Goal: Task Accomplishment & Management: Manage account settings

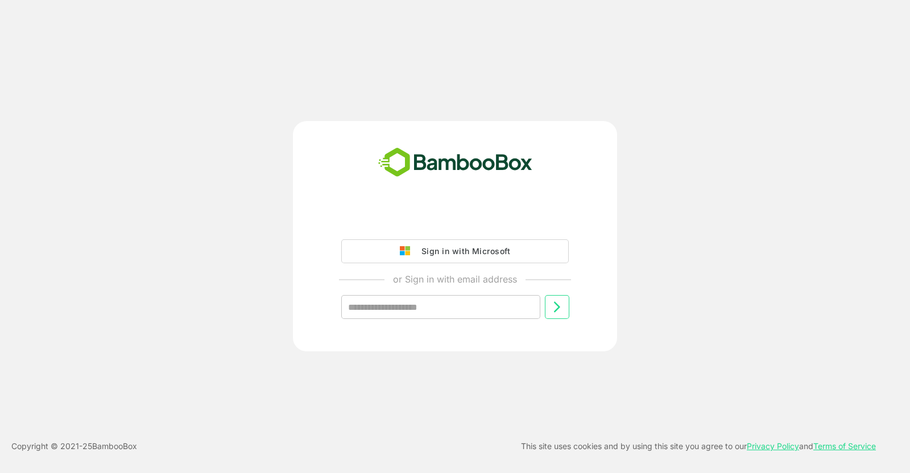
click at [426, 255] on div "Sign in with Microsoft" at bounding box center [463, 251] width 94 height 15
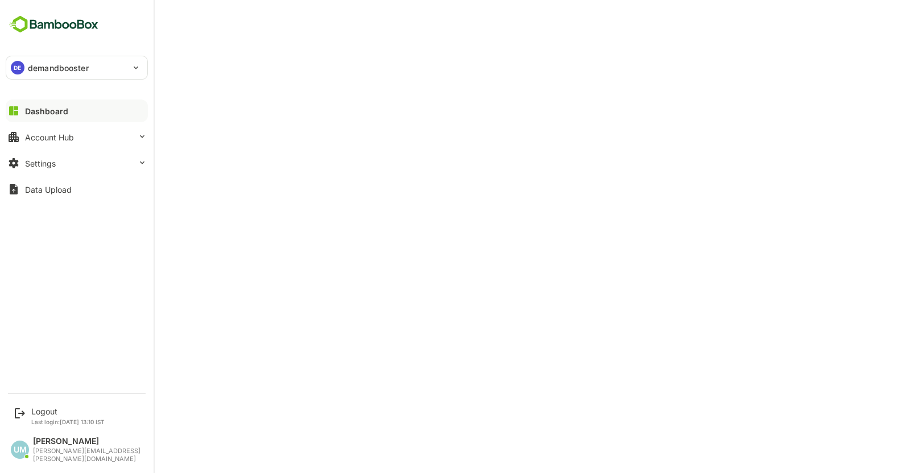
click at [101, 64] on div "DE demandbooster" at bounding box center [69, 67] width 127 height 23
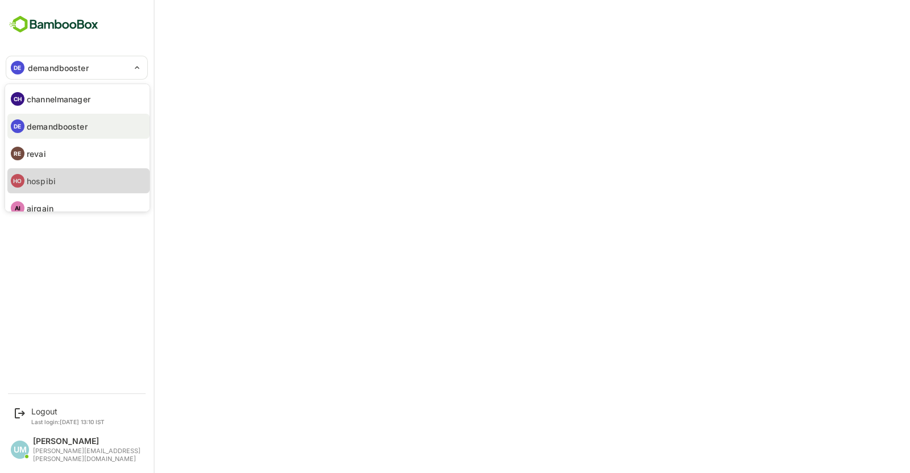
click at [48, 179] on p "hospibi" at bounding box center [41, 181] width 29 height 12
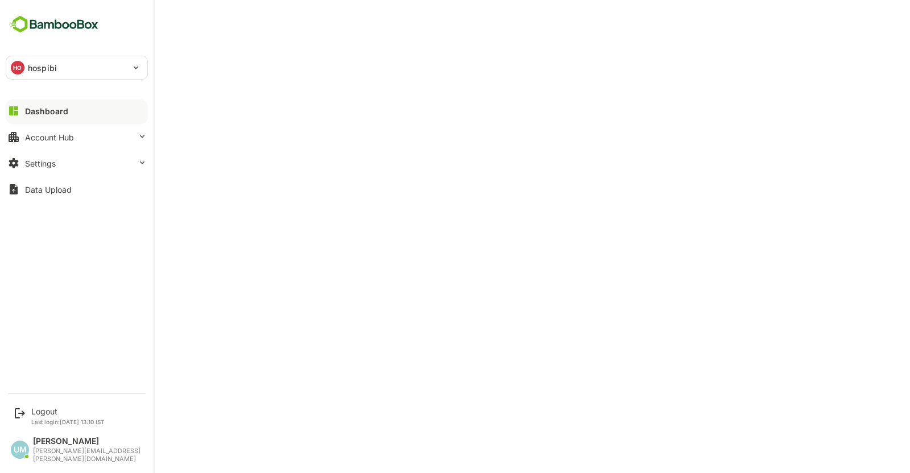
click at [67, 65] on div "HO hospibi" at bounding box center [69, 67] width 127 height 23
click at [79, 69] on div "HO hospibi" at bounding box center [69, 67] width 127 height 23
click at [48, 170] on button "Settings" at bounding box center [77, 163] width 142 height 23
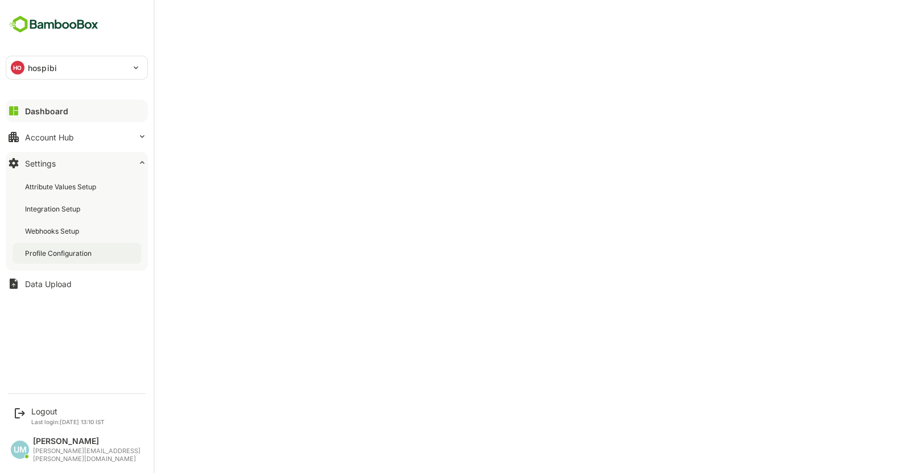
click at [63, 260] on div "Profile Configuration" at bounding box center [77, 253] width 129 height 21
click at [60, 113] on div "Dashboard" at bounding box center [45, 111] width 41 height 10
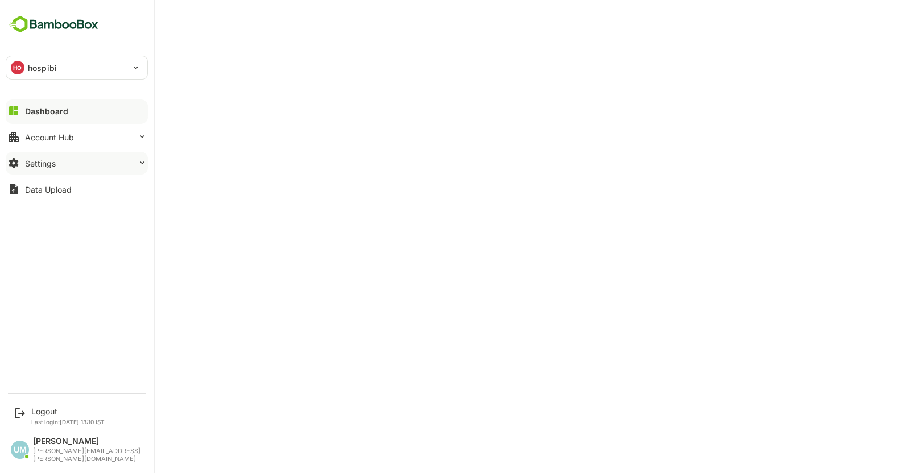
click at [48, 166] on div "Settings" at bounding box center [40, 164] width 31 height 10
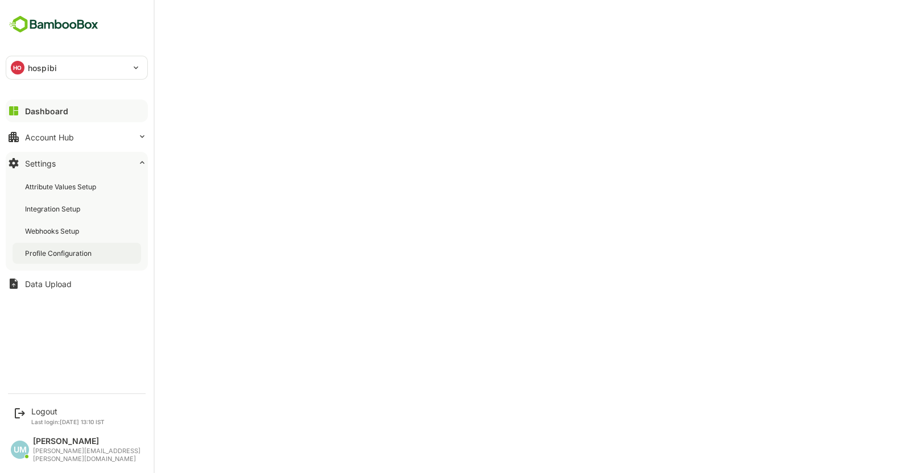
click at [63, 249] on div "Profile Configuration" at bounding box center [59, 254] width 69 height 10
click at [29, 110] on div "Dashboard" at bounding box center [45, 111] width 41 height 10
